Goal: Navigation & Orientation: Find specific page/section

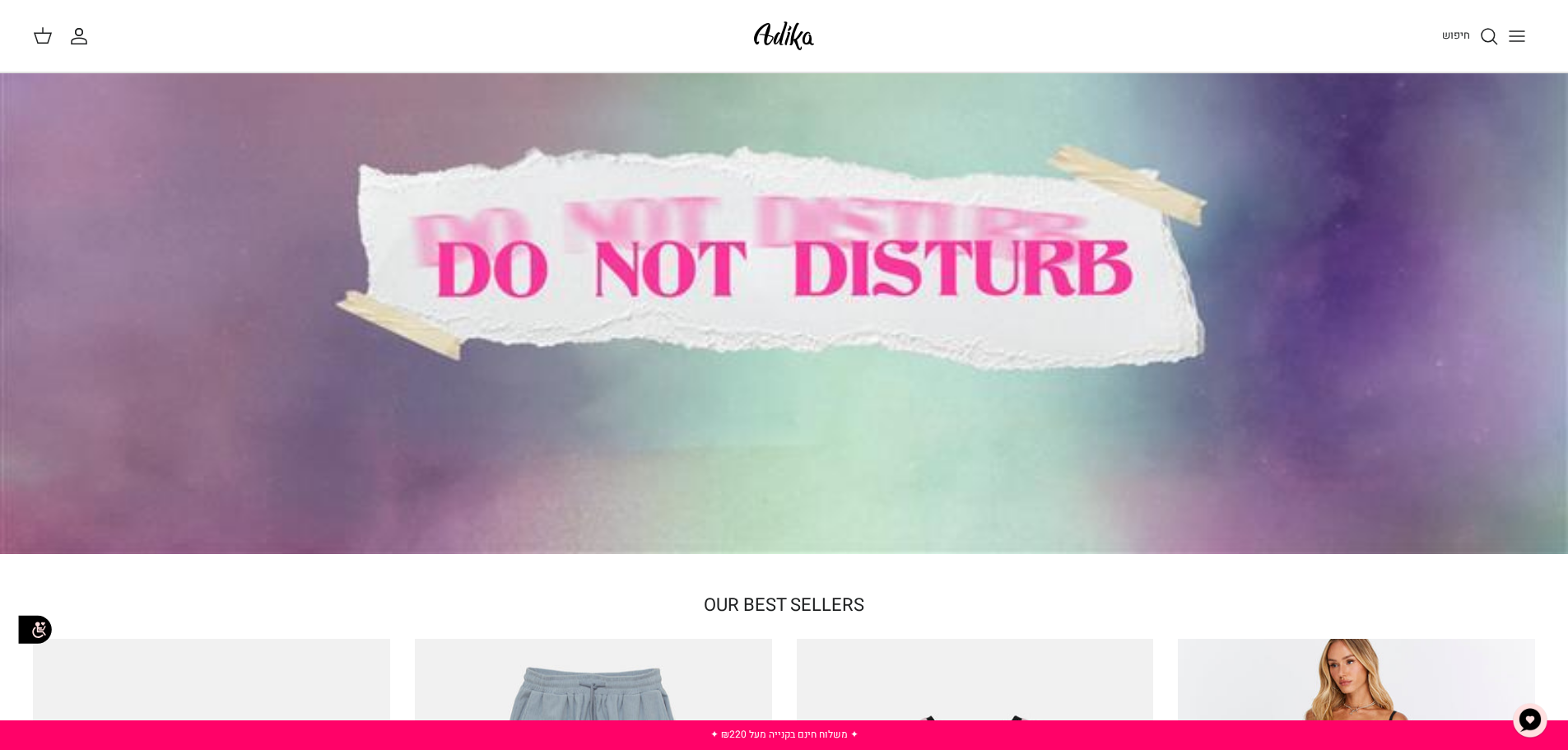
scroll to position [83, 0]
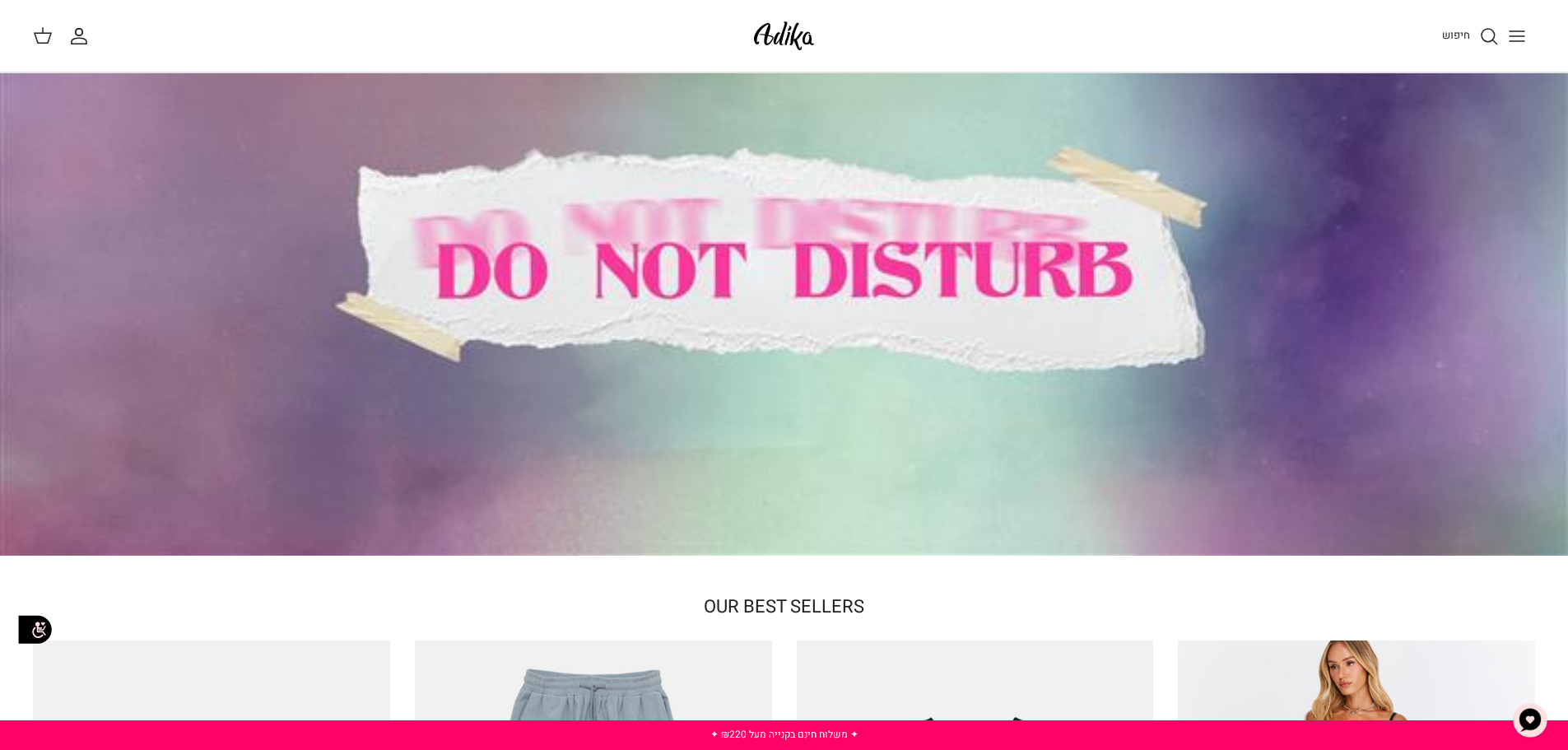
click at [1521, 39] on icon "Toggle menu" at bounding box center [1517, 36] width 20 height 20
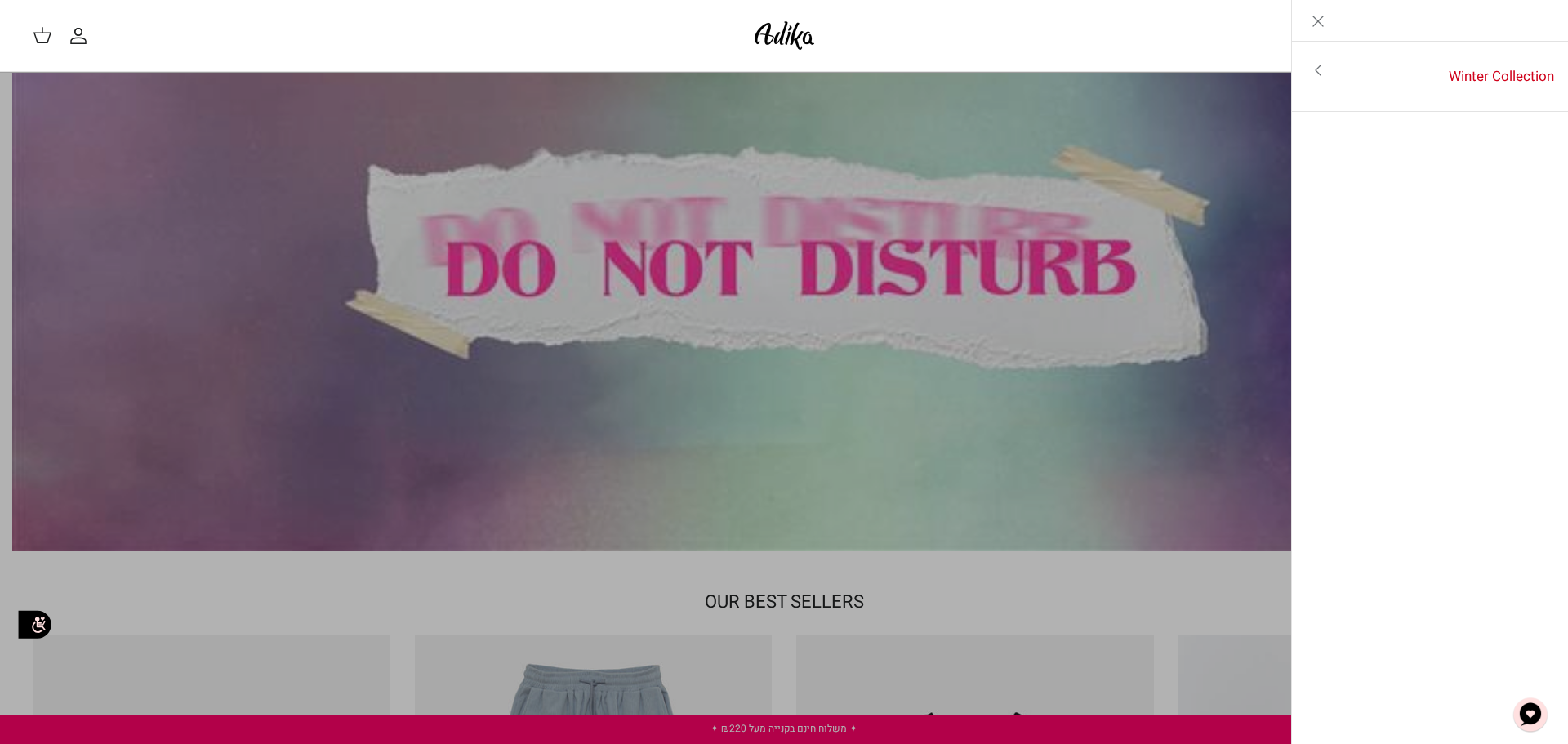
click at [1319, 15] on icon "Close" at bounding box center [1319, 21] width 20 height 20
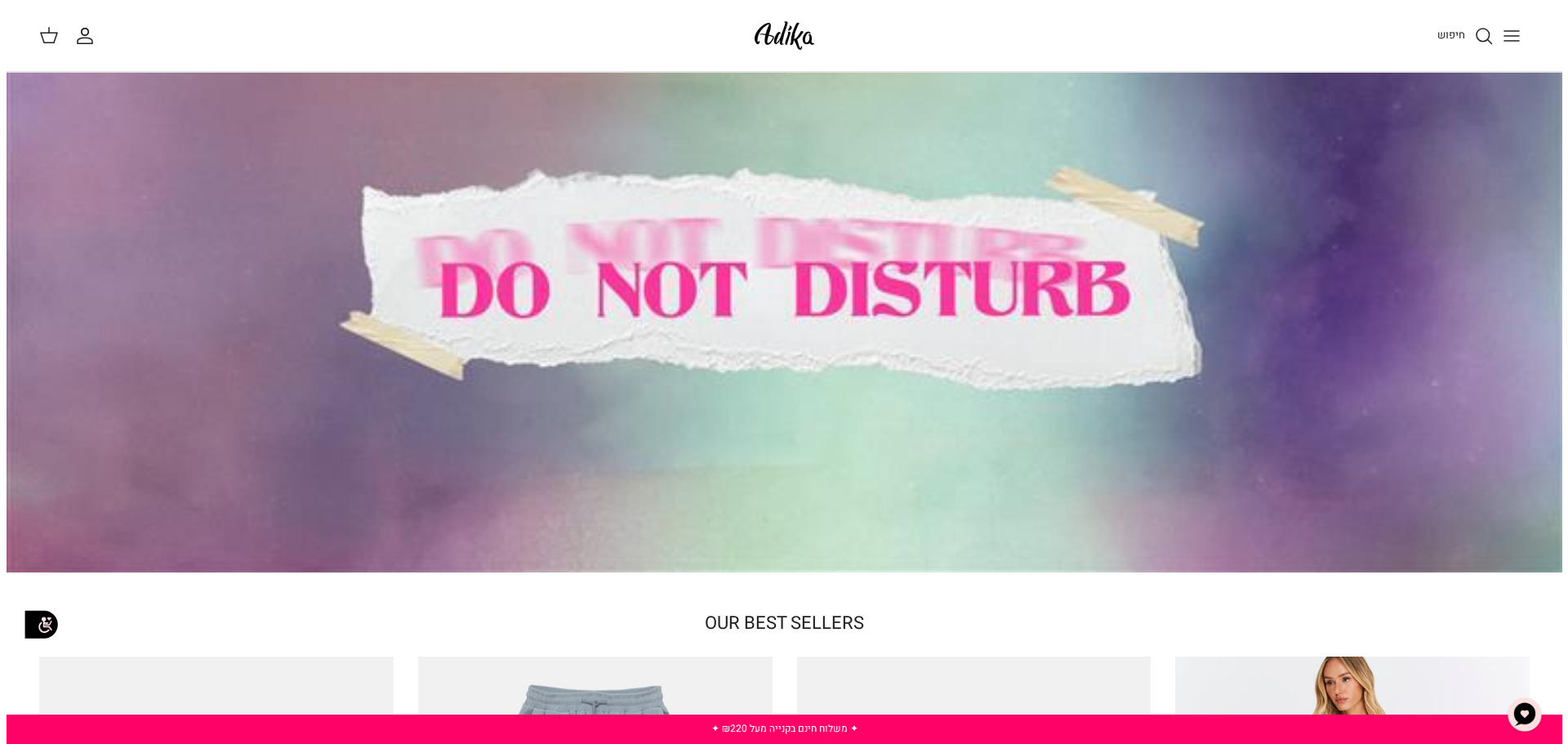
scroll to position [0, 0]
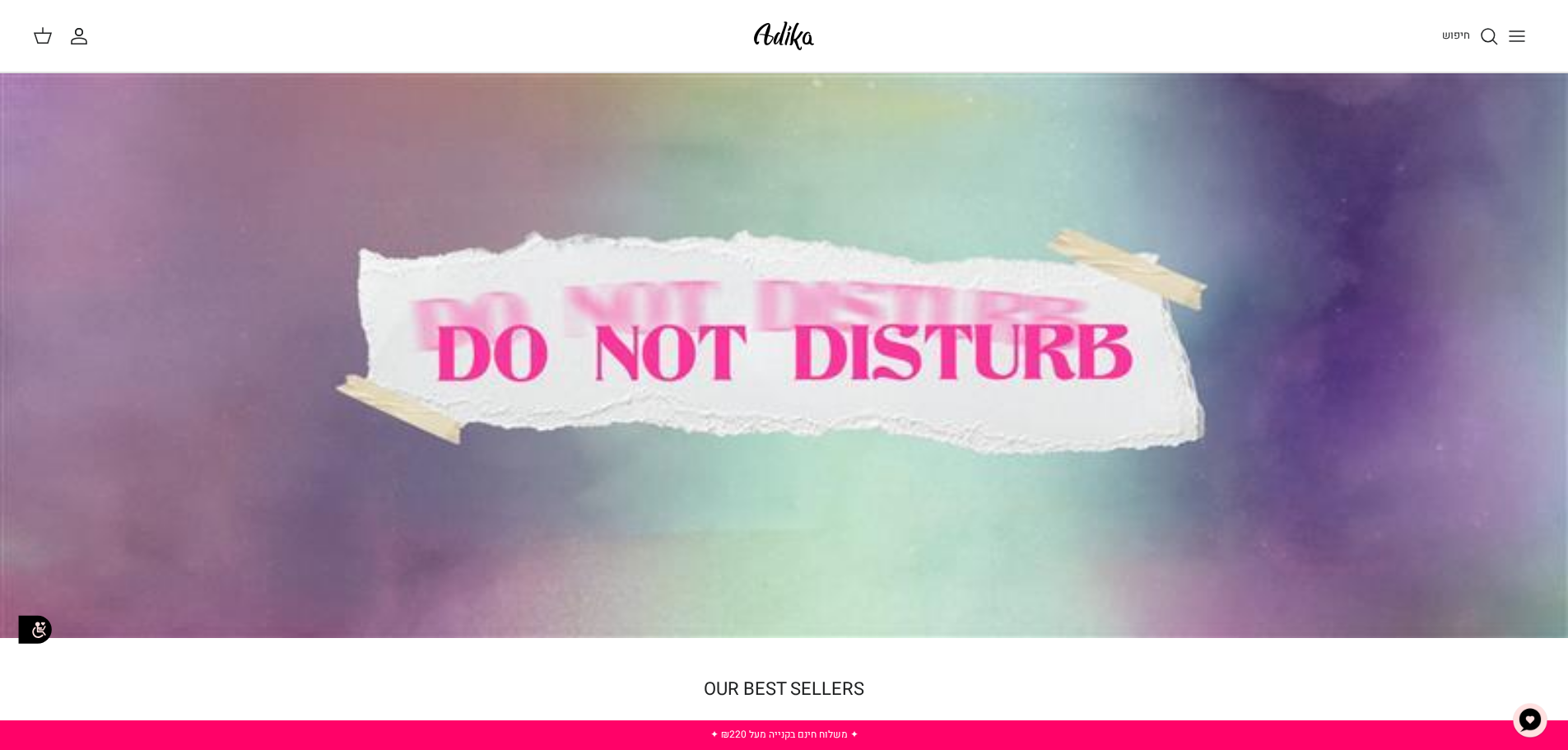
click at [1510, 29] on icon "Toggle menu" at bounding box center [1517, 36] width 20 height 20
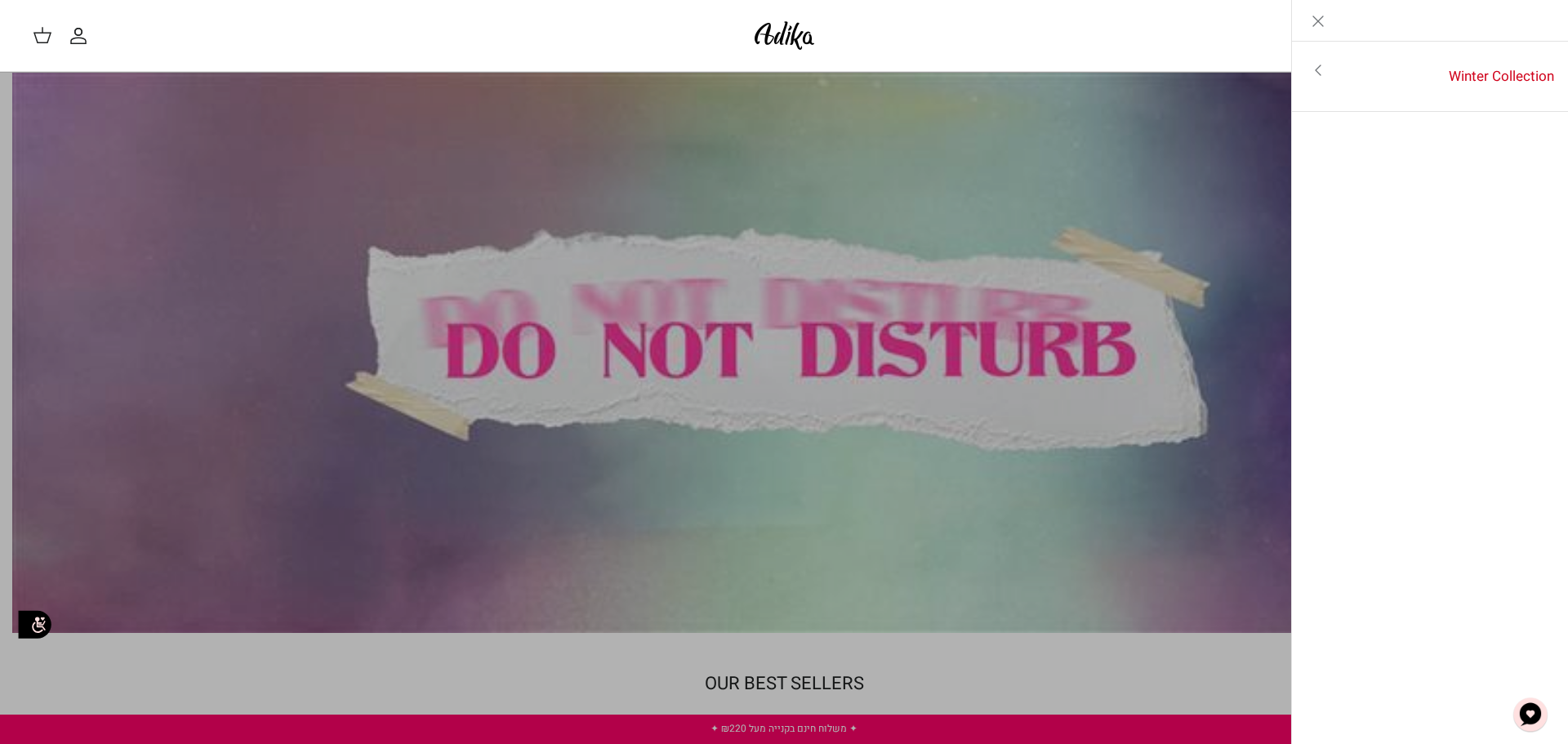
click at [1328, 67] on icon "Toggle menu" at bounding box center [1319, 70] width 20 height 20
click at [1542, 14] on icon "Left" at bounding box center [1543, 21] width 20 height 20
click at [1384, 539] on div "Left Winter Collection Winter Collection Toggle menu לכל הפריטים" at bounding box center [1430, 372] width 278 height 744
